Goal: Task Accomplishment & Management: Manage account settings

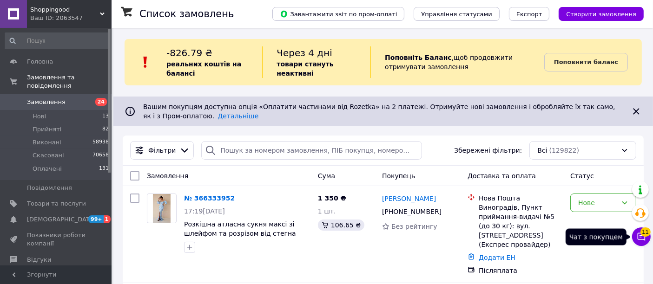
click at [645, 236] on button "Чат з покупцем 11" at bounding box center [641, 237] width 19 height 19
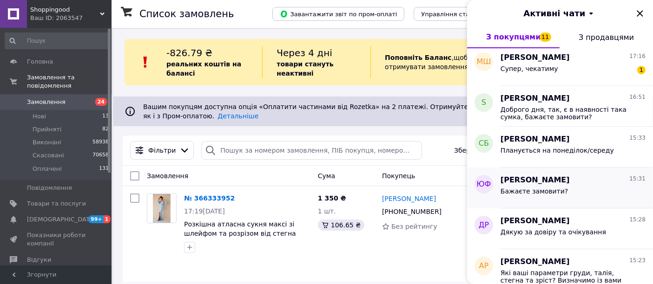
scroll to position [206, 0]
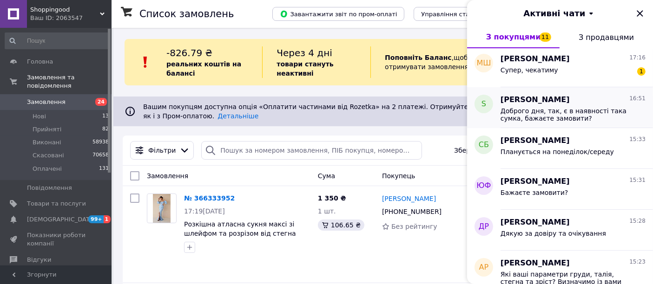
click at [549, 112] on span "Доброго дня, так, є в наявності така сумка, бажаєте замовити?" at bounding box center [567, 114] width 132 height 15
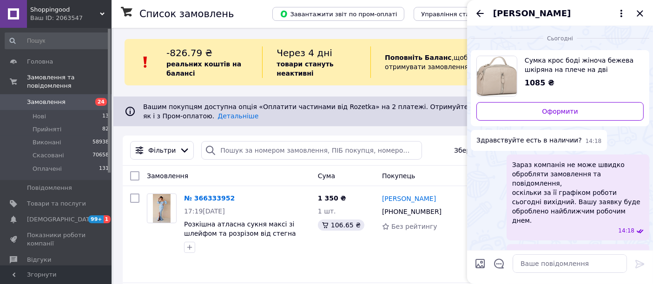
scroll to position [18, 0]
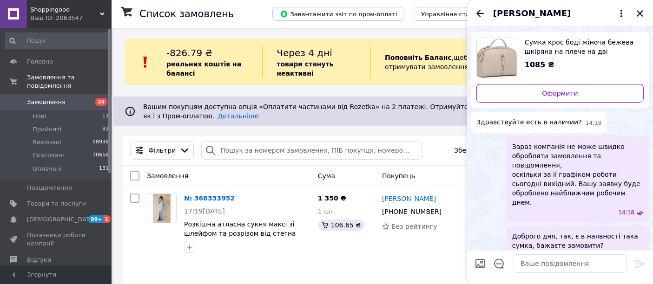
drag, startPoint x: 640, startPoint y: 13, endPoint x: 627, endPoint y: 36, distance: 27.0
click at [639, 13] on icon "Закрити" at bounding box center [640, 13] width 6 height 6
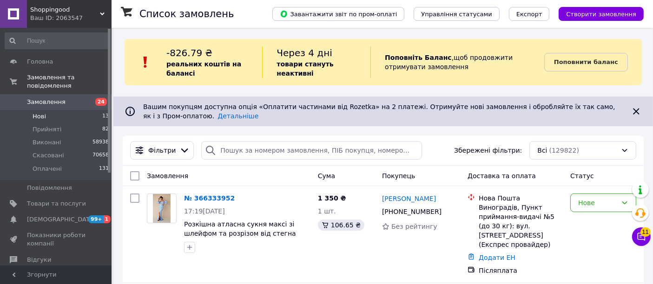
click at [41, 112] on span "Нові" at bounding box center [39, 116] width 13 height 8
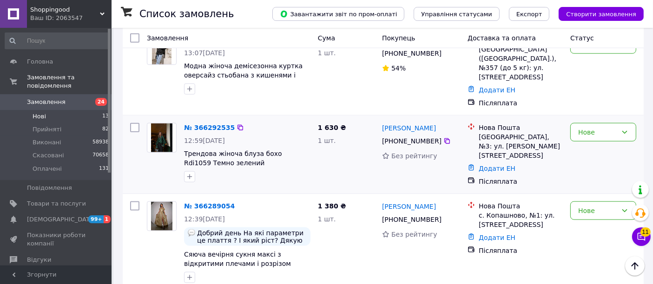
scroll to position [1173, 0]
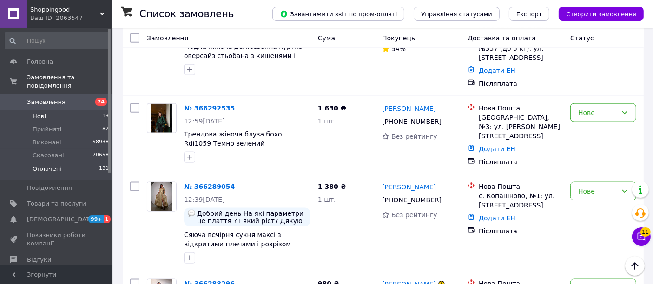
click at [40, 165] on span "Оплачені" at bounding box center [47, 169] width 29 height 8
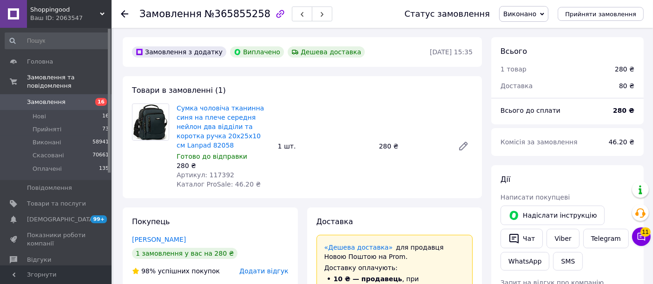
click at [127, 11] on icon at bounding box center [124, 13] width 7 height 7
